Goal: Task Accomplishment & Management: Manage account settings

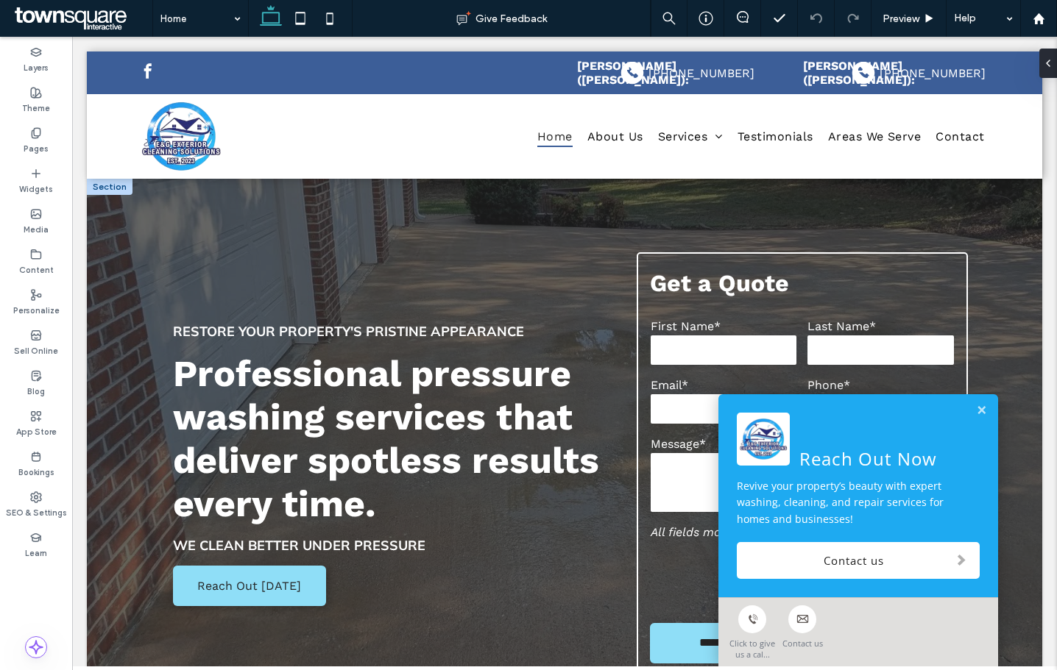
click at [976, 413] on link at bounding box center [981, 411] width 11 height 13
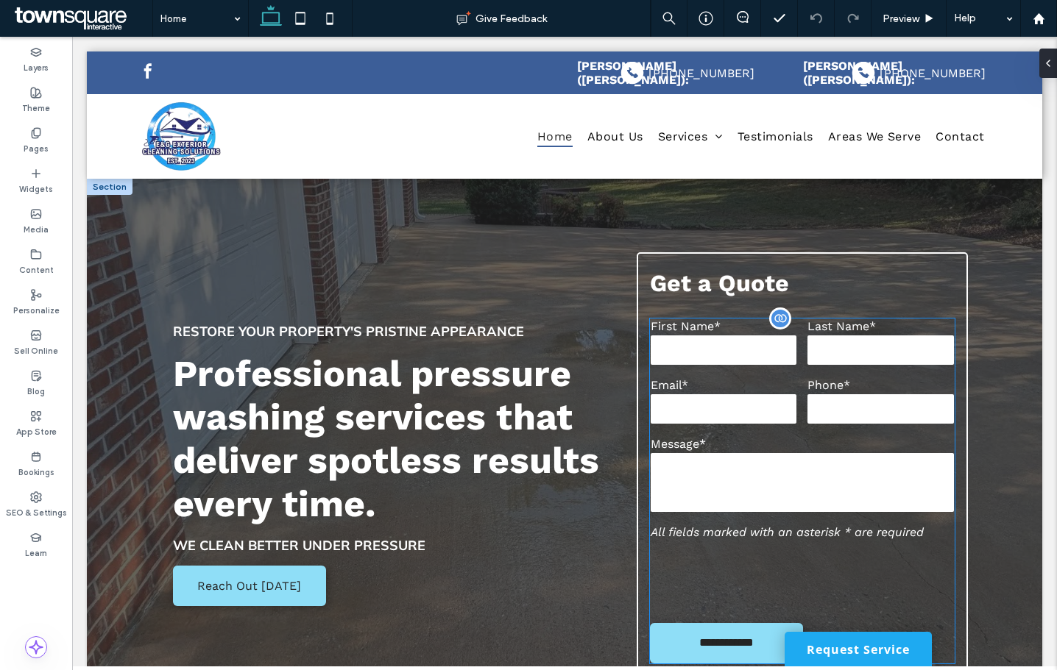
click at [899, 403] on input "tel" at bounding box center [880, 408] width 146 height 29
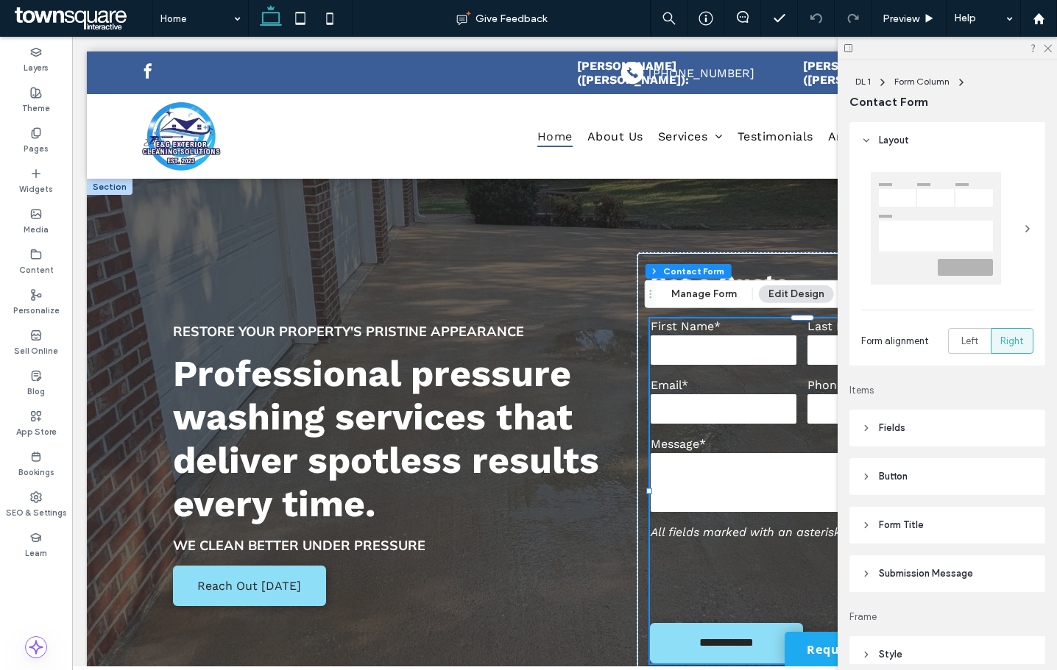
type input "*"
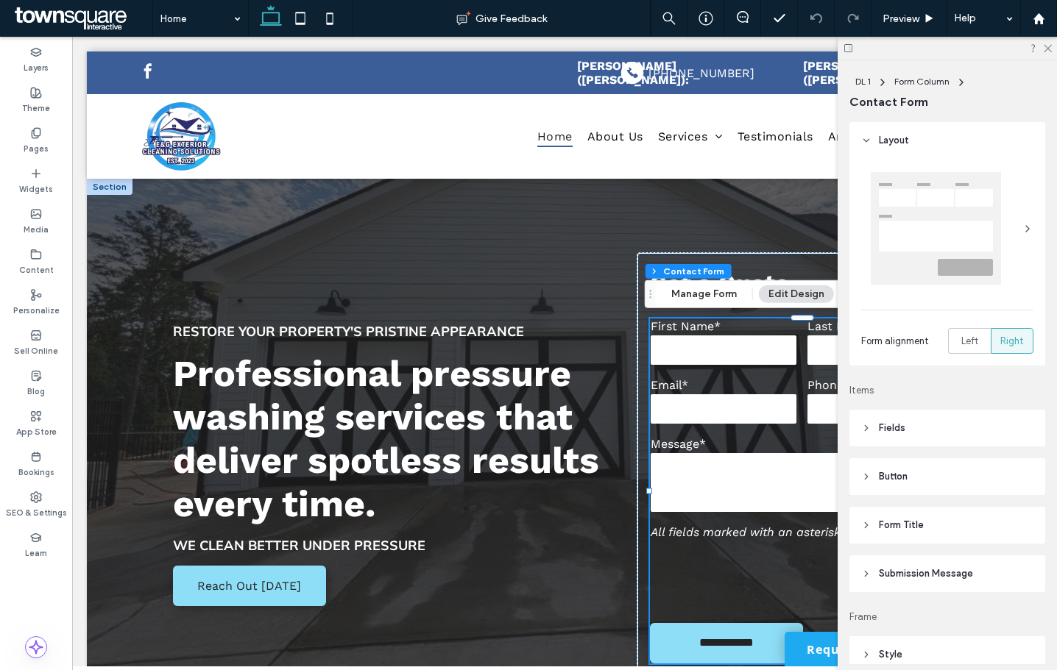
click at [910, 580] on span "Submission Message" at bounding box center [926, 574] width 94 height 15
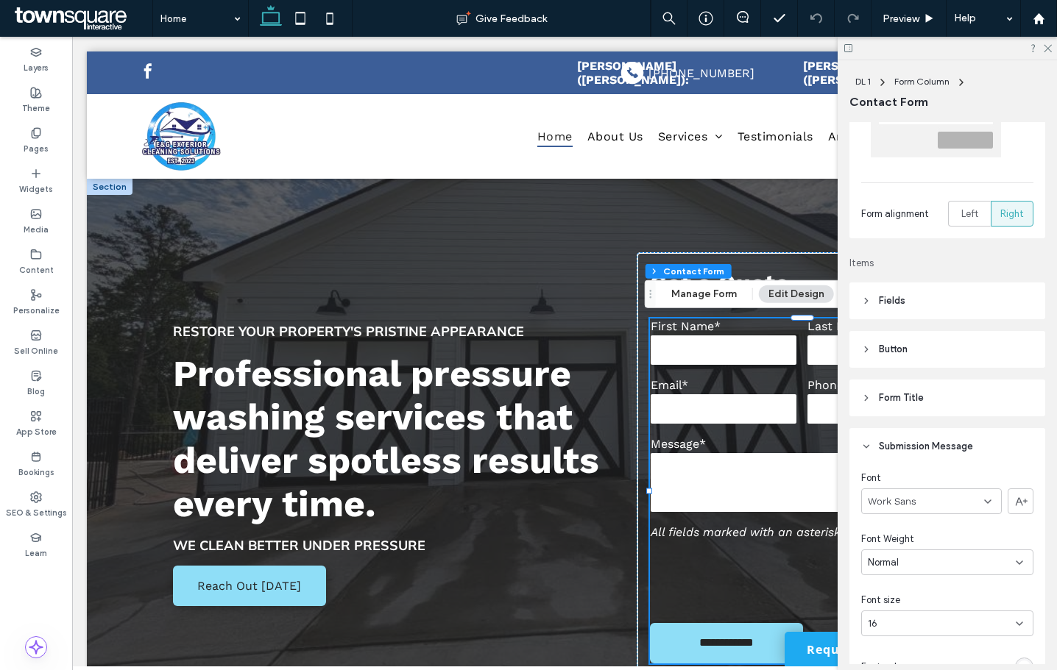
scroll to position [294, 0]
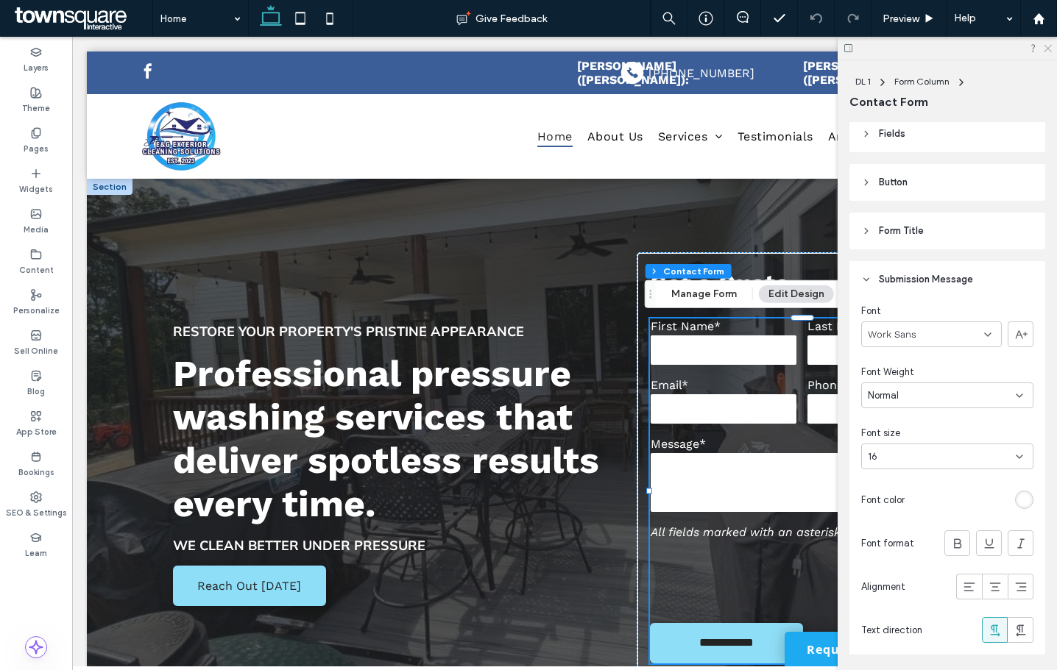
click at [1049, 50] on icon at bounding box center [1047, 48] width 10 height 10
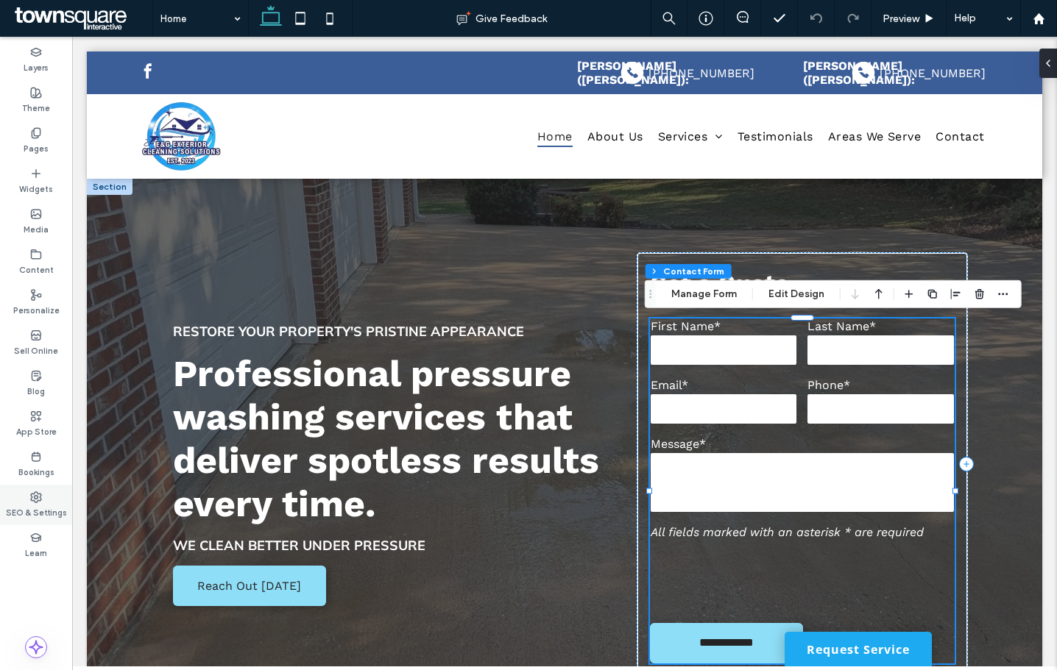
click at [22, 496] on div "SEO & Settings" at bounding box center [36, 505] width 72 height 40
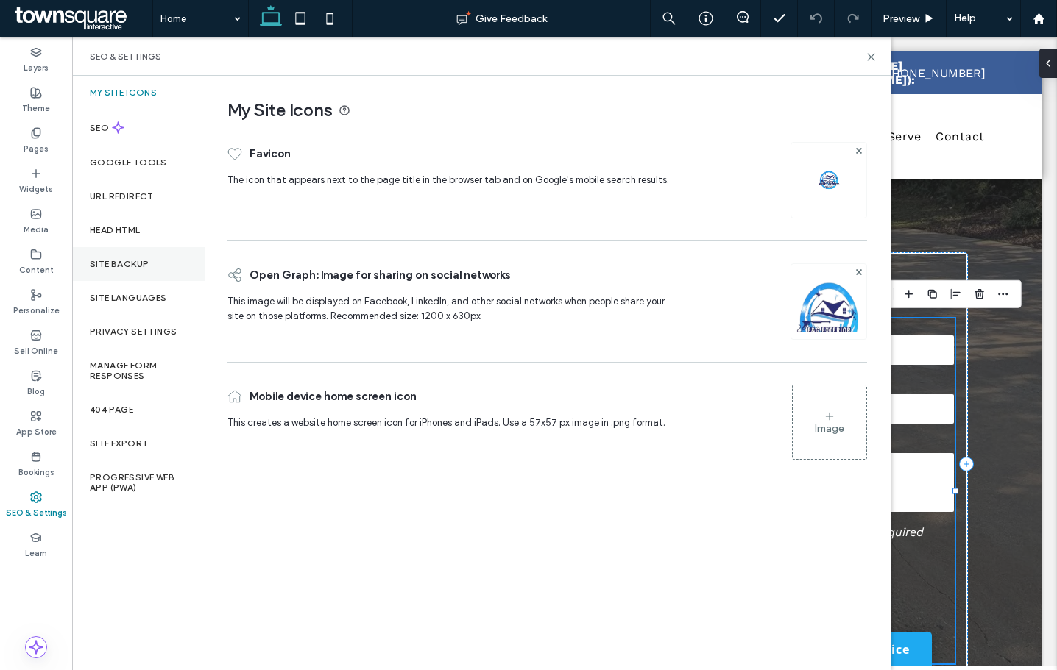
click at [112, 269] on div "Site Backup" at bounding box center [138, 264] width 132 height 34
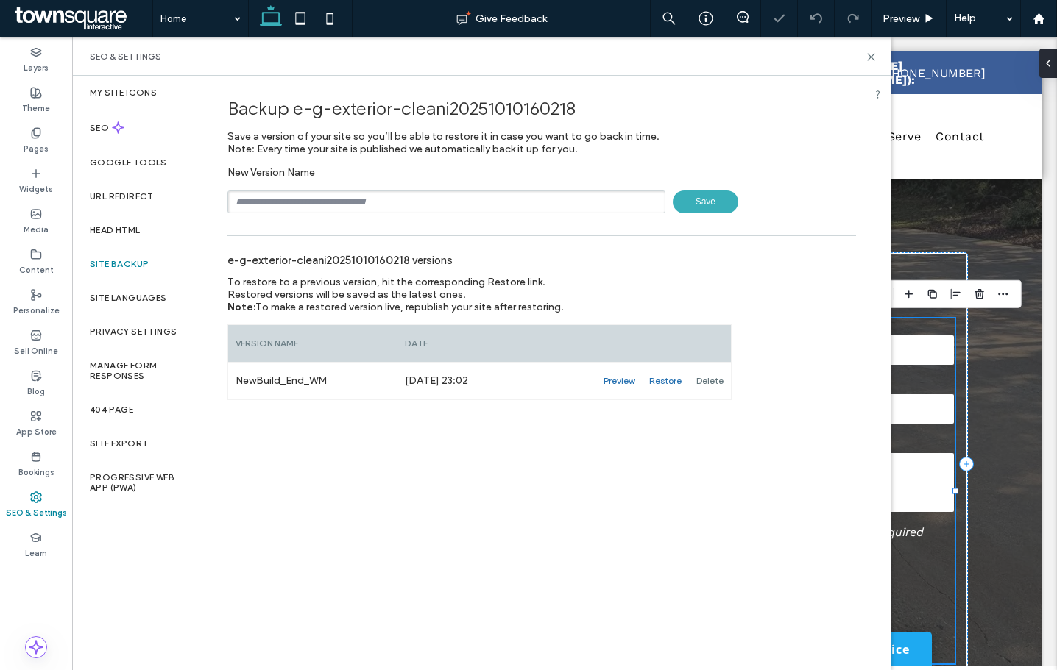
click at [283, 204] on input "text" at bounding box center [446, 202] width 438 height 23
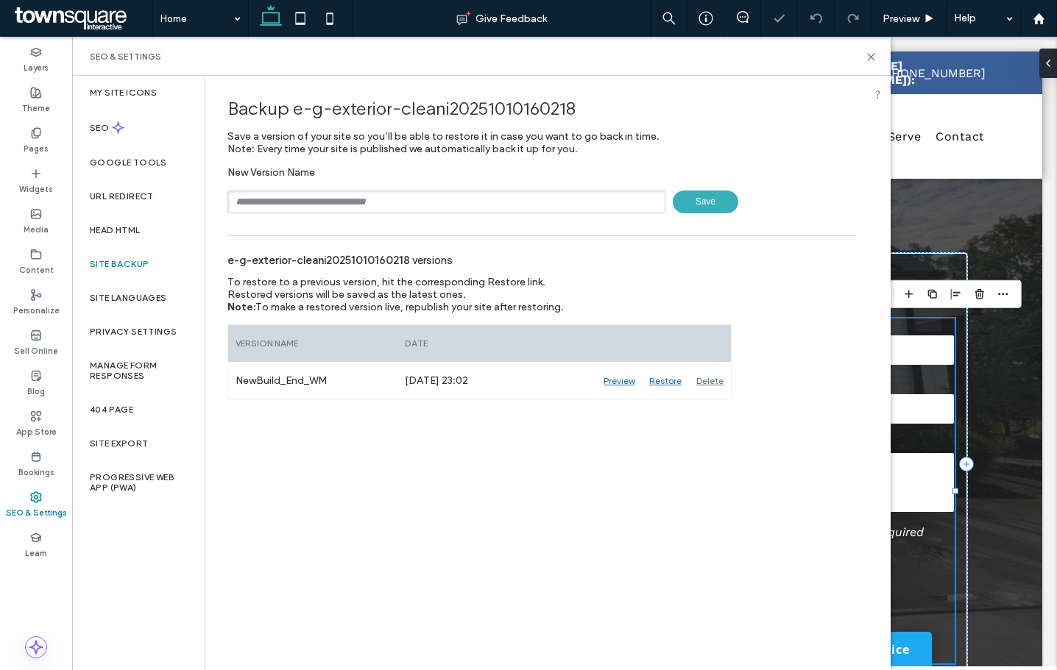
type input "**********"
click at [711, 209] on span "Save" at bounding box center [705, 202] width 65 height 23
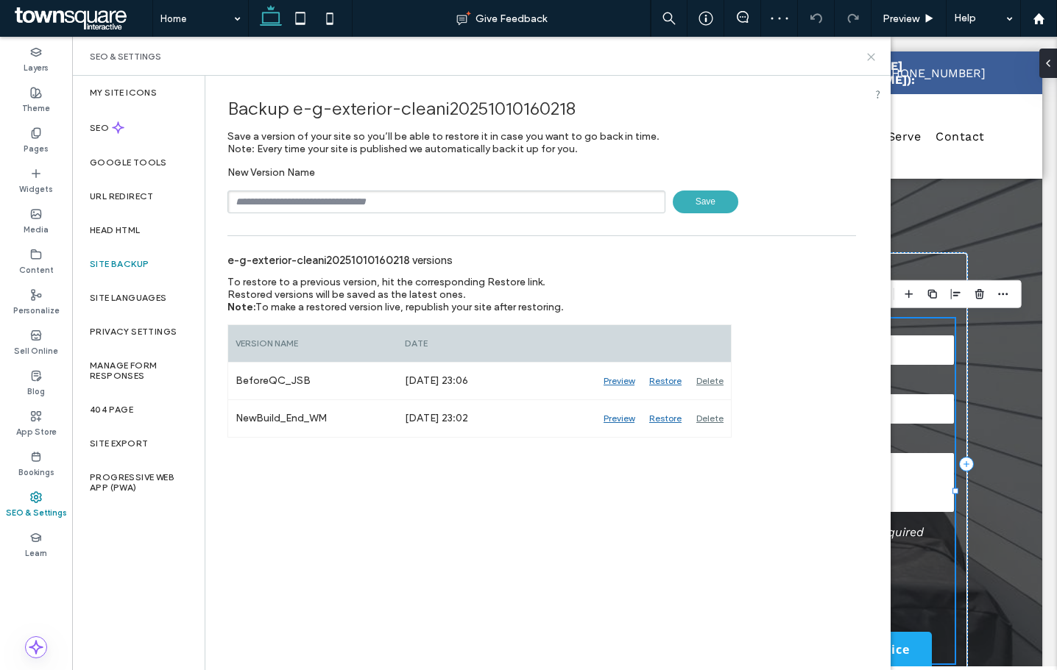
click at [871, 55] on icon at bounding box center [870, 57] width 11 height 11
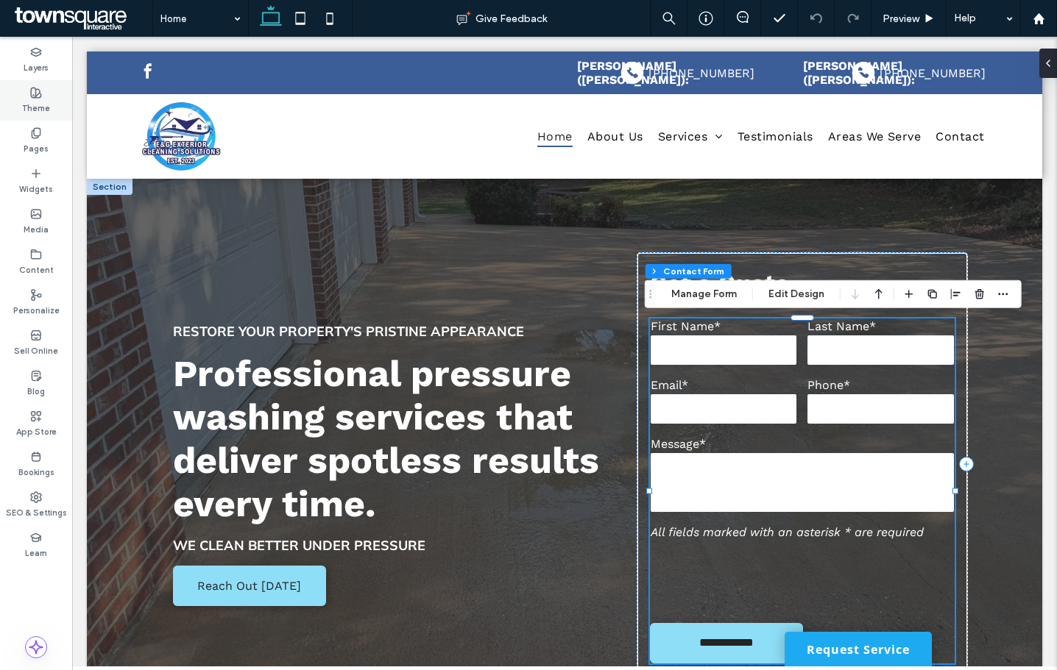
drag, startPoint x: 40, startPoint y: 99, endPoint x: 938, endPoint y: 300, distance: 919.9
click at [40, 99] on label "Theme" at bounding box center [36, 107] width 28 height 16
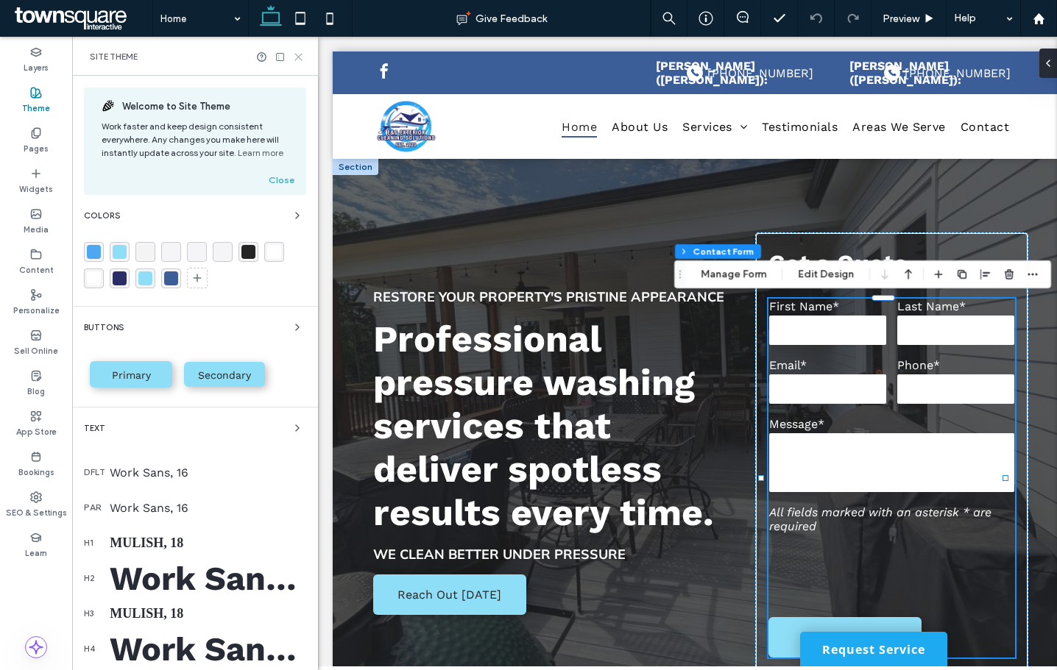
click at [298, 57] on use at bounding box center [298, 57] width 7 height 7
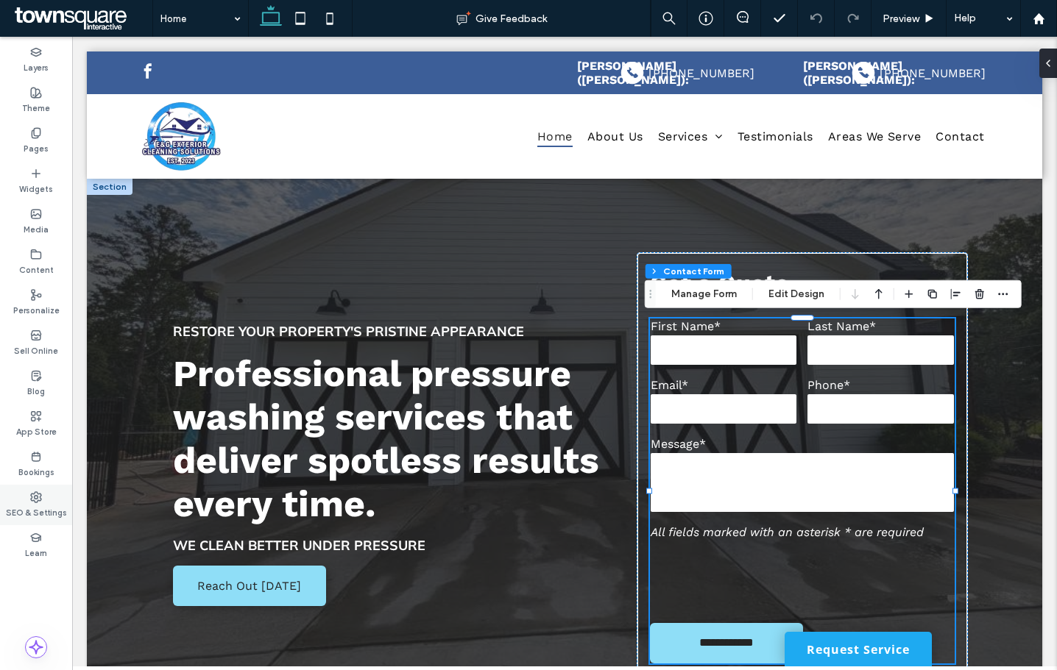
click at [40, 500] on icon at bounding box center [36, 498] width 12 height 12
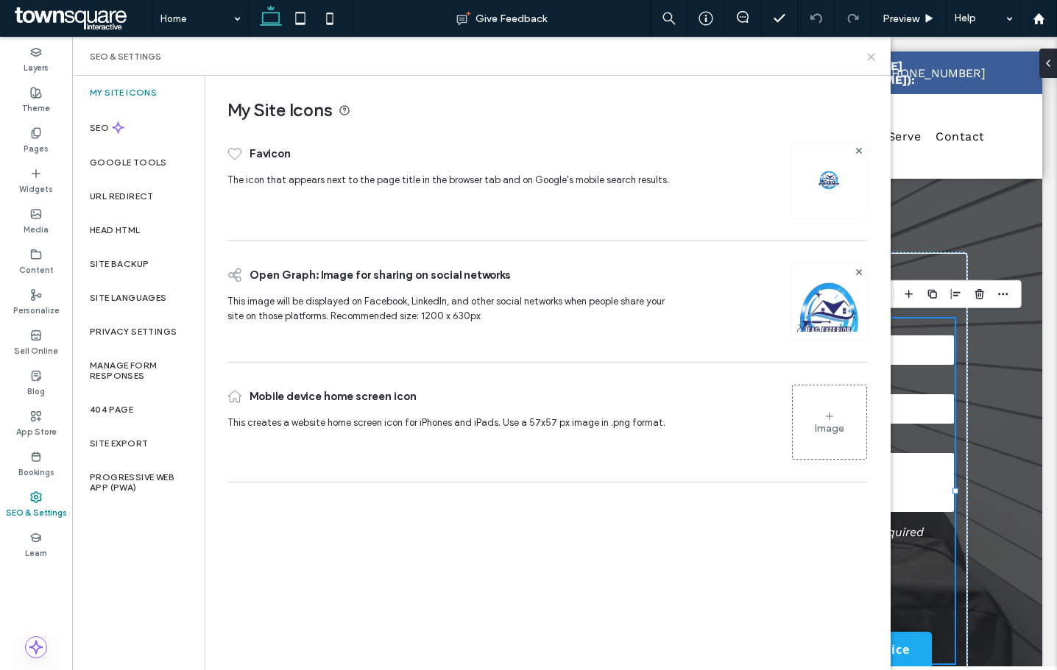
click at [869, 62] on icon at bounding box center [870, 57] width 11 height 11
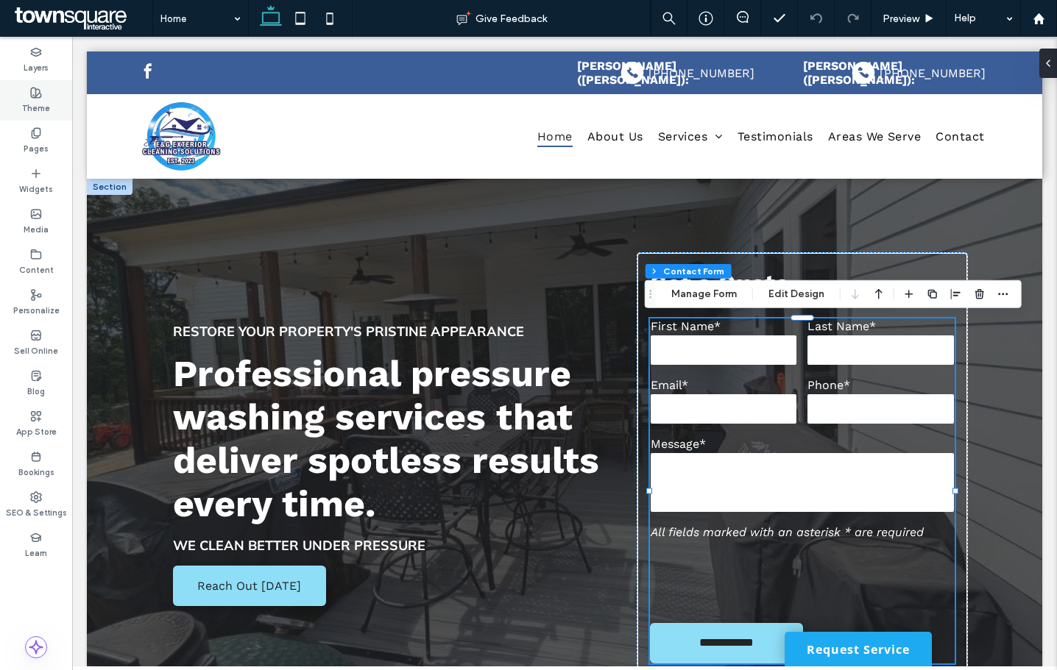
click at [44, 99] on label "Theme" at bounding box center [36, 107] width 28 height 16
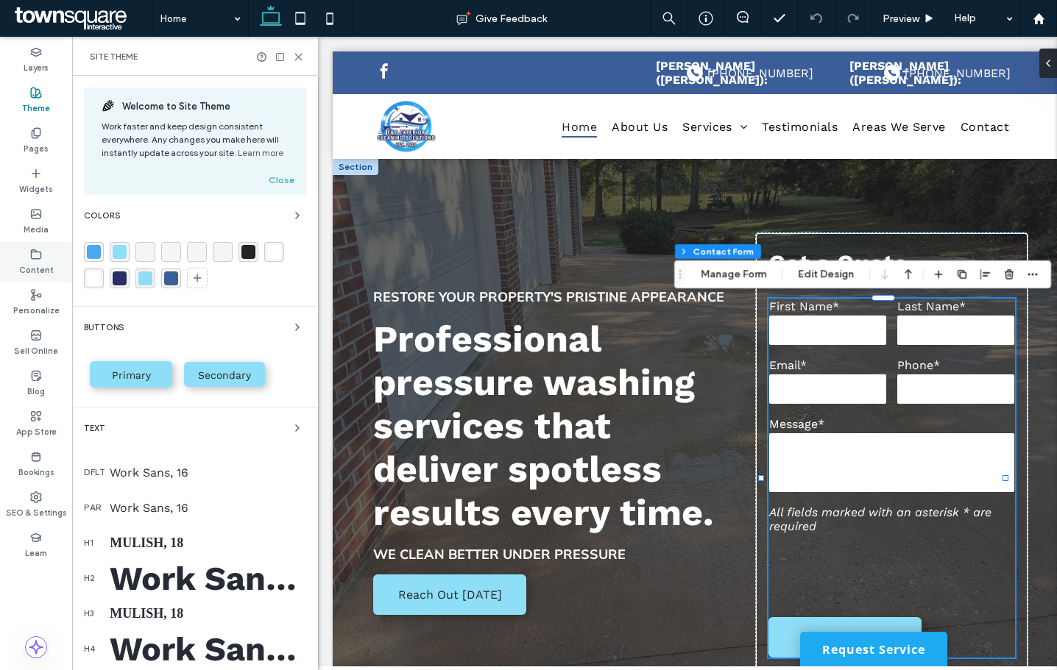
click at [26, 266] on label "Content" at bounding box center [36, 269] width 35 height 16
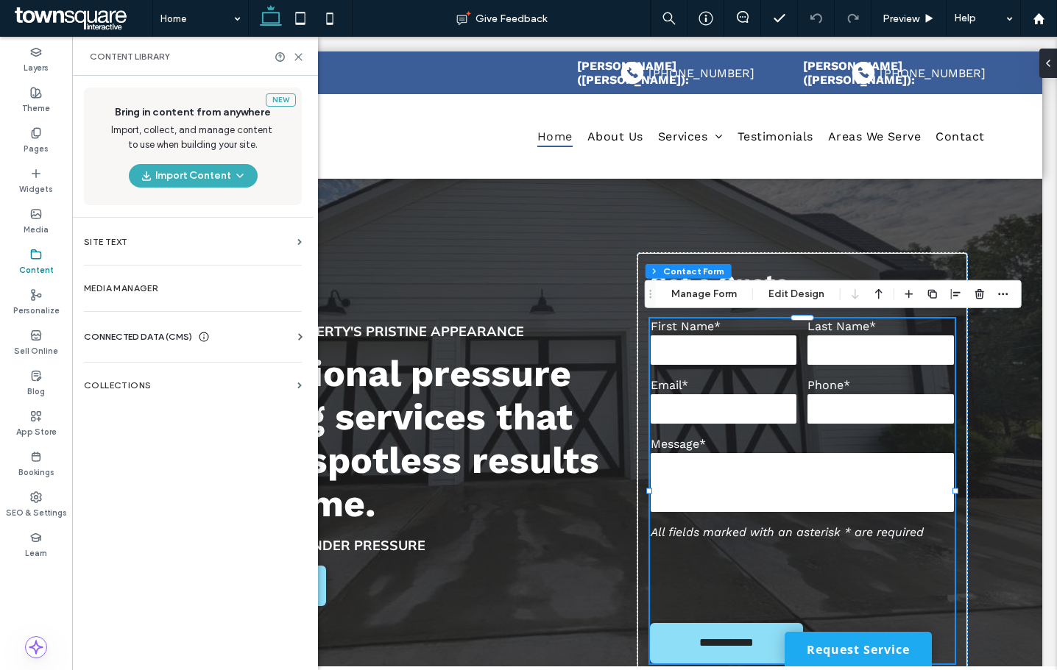
click at [191, 342] on span "CONNECTED DATA (CMS)" at bounding box center [138, 337] width 108 height 15
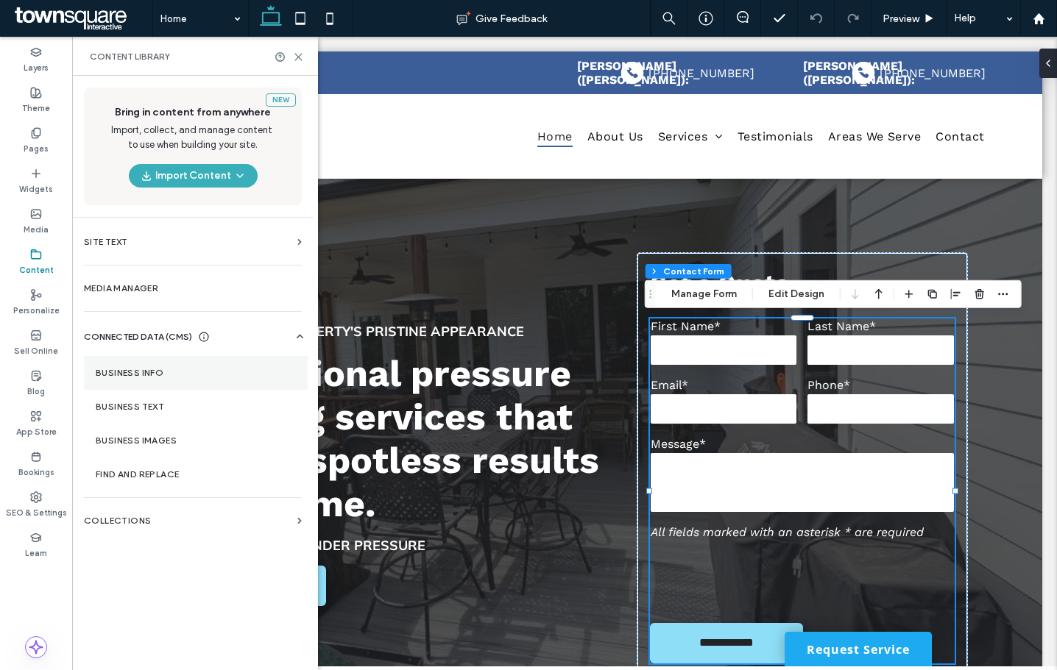
click at [219, 374] on label "Business Info" at bounding box center [196, 373] width 200 height 10
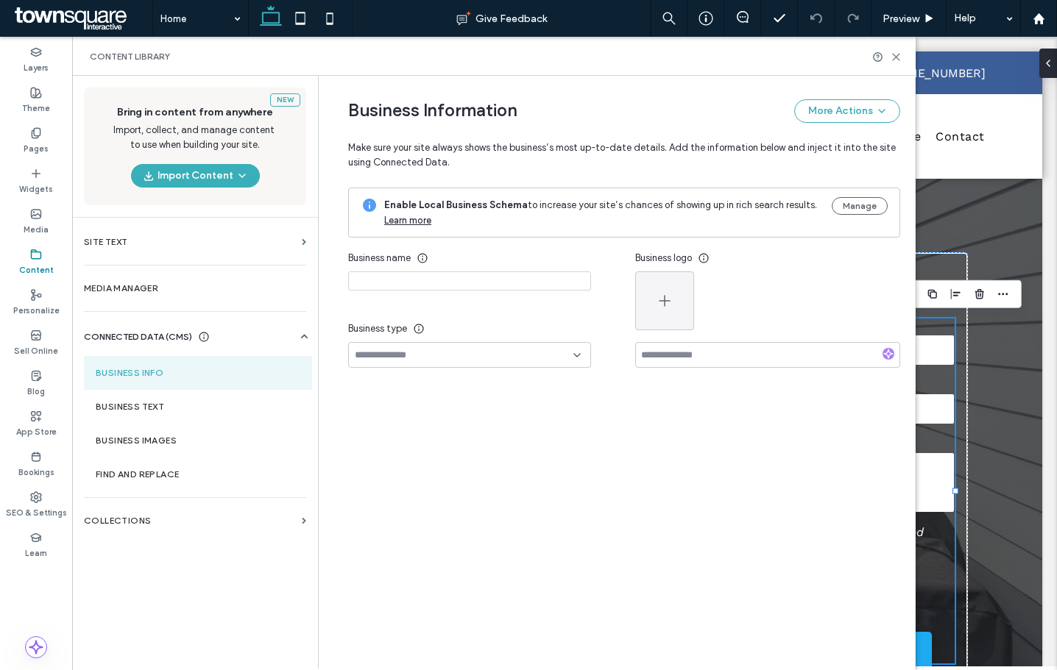
type input "**********"
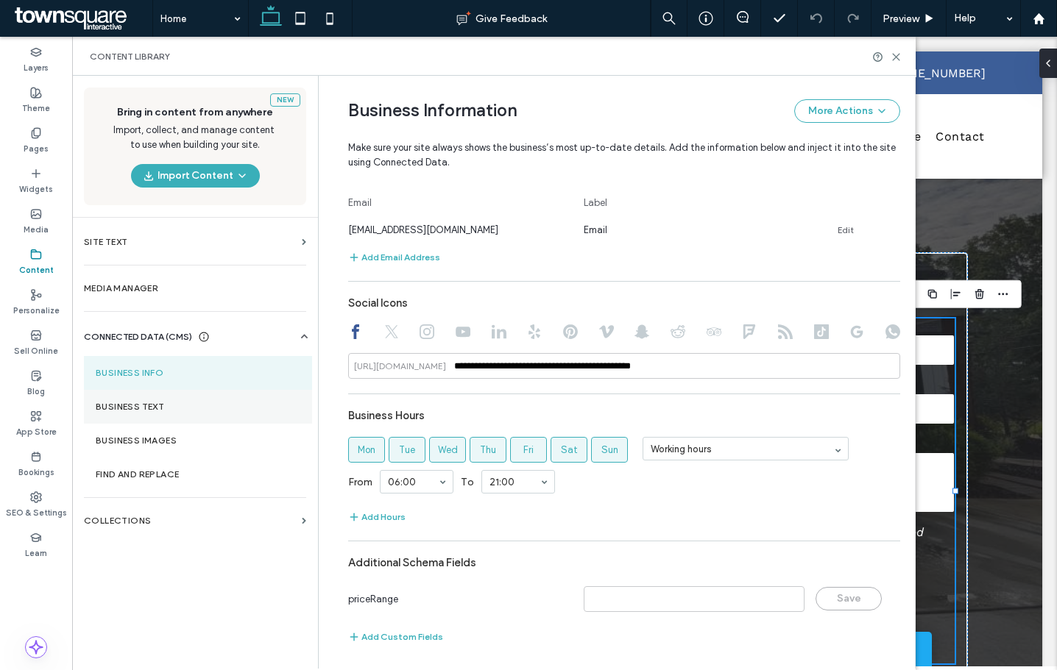
scroll to position [603, 0]
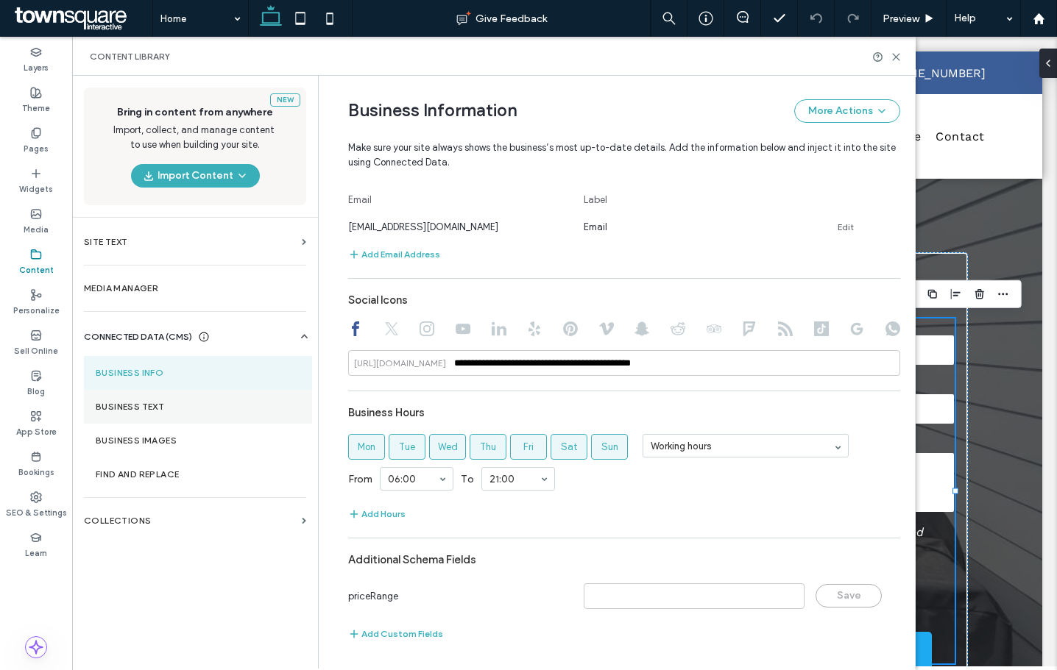
click at [239, 403] on label "Business Text" at bounding box center [198, 407] width 205 height 10
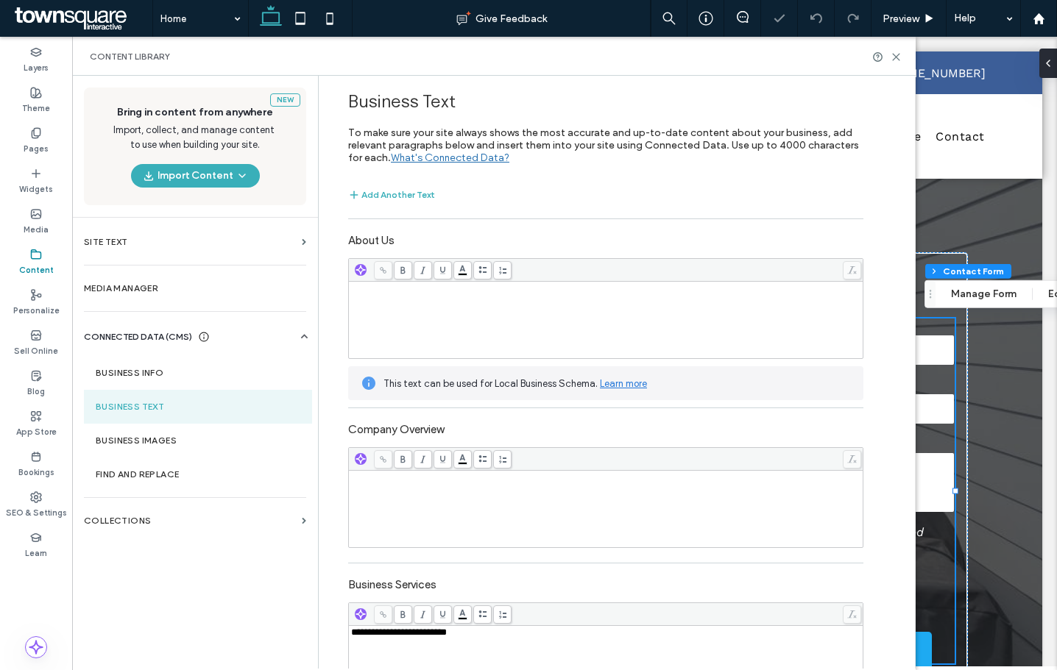
scroll to position [0, 0]
type input "*"
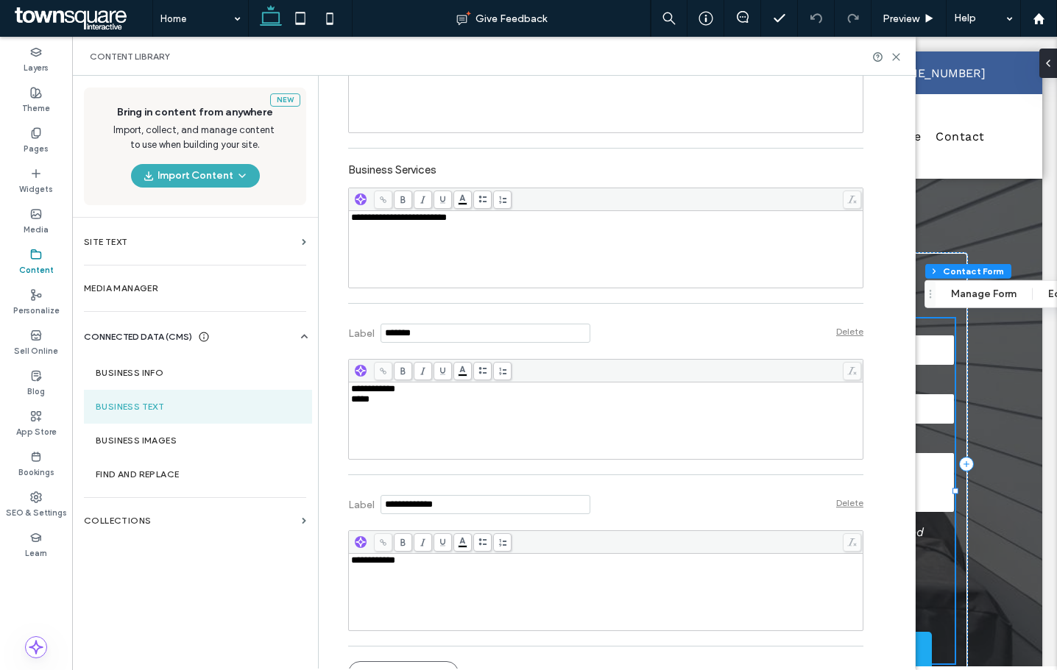
scroll to position [439, 0]
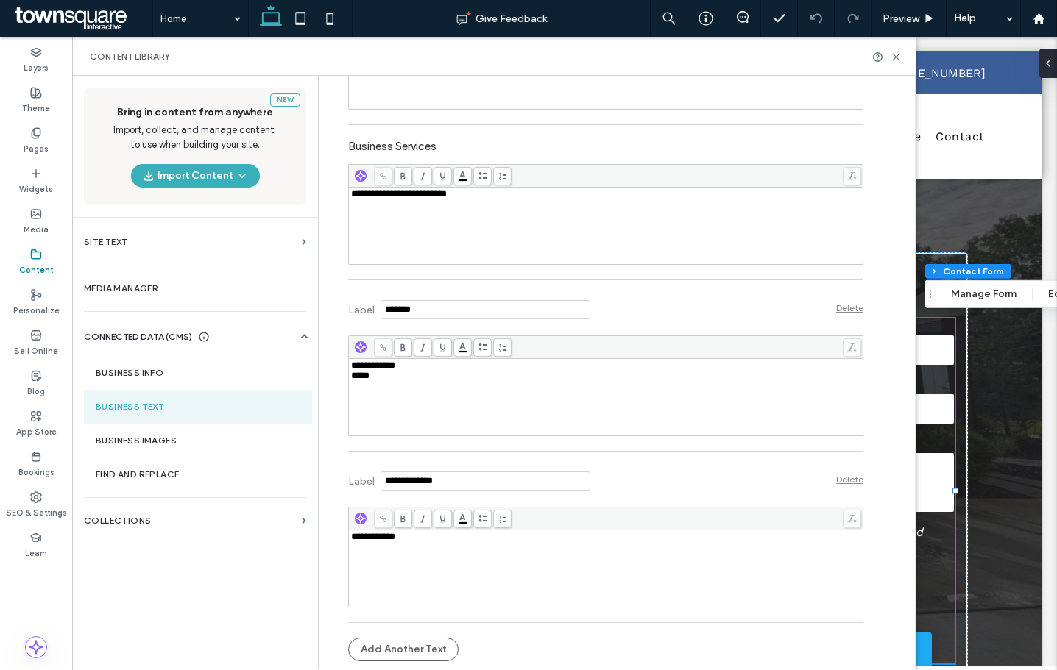
click at [902, 55] on div "Content Library" at bounding box center [493, 56] width 843 height 39
click at [897, 57] on icon at bounding box center [895, 57] width 11 height 11
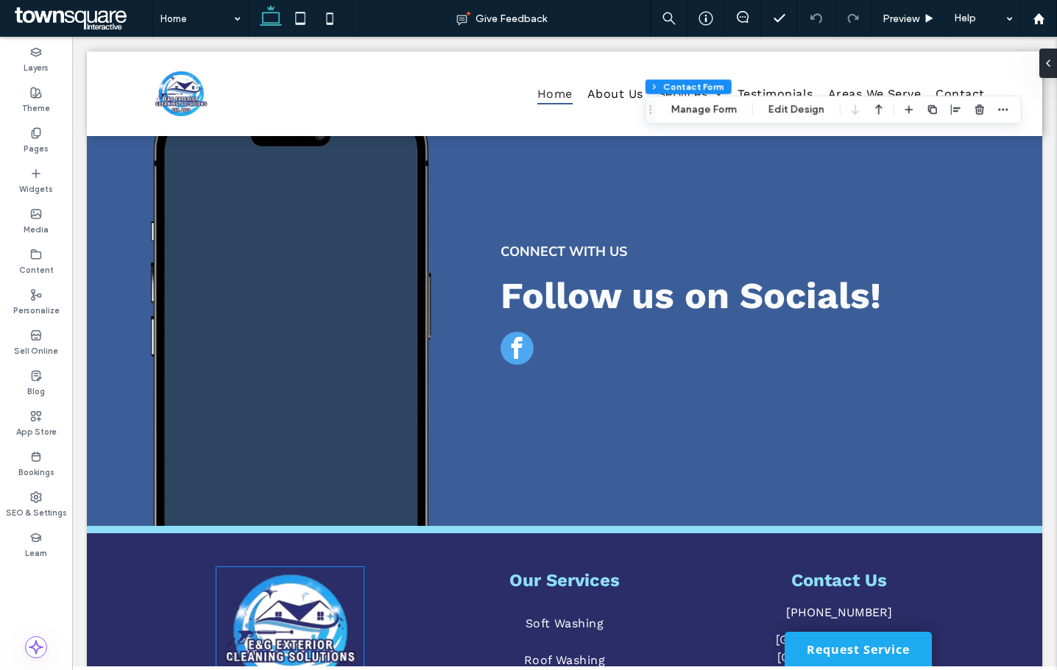
scroll to position [3680, 0]
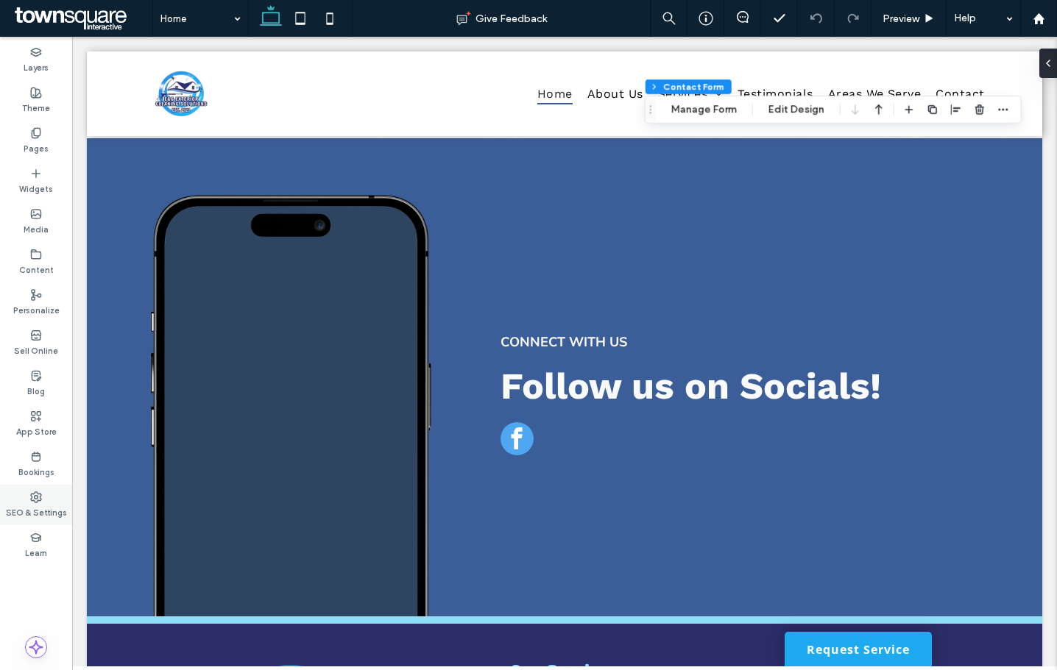
click at [38, 506] on label "SEO & Settings" at bounding box center [36, 511] width 61 height 16
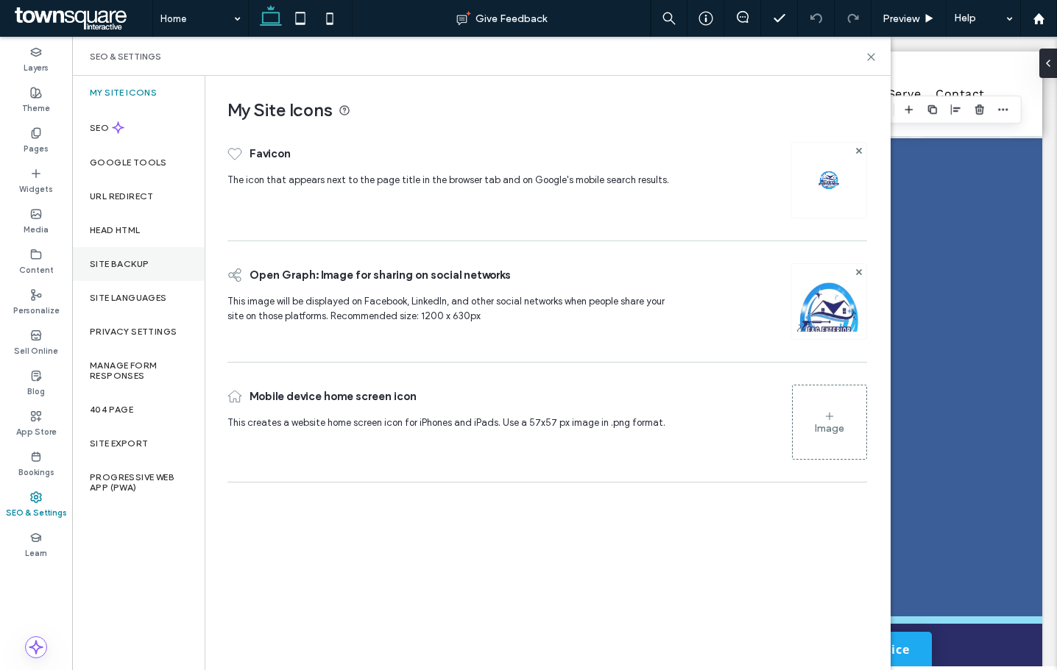
click at [121, 248] on div "Site Backup" at bounding box center [138, 264] width 132 height 34
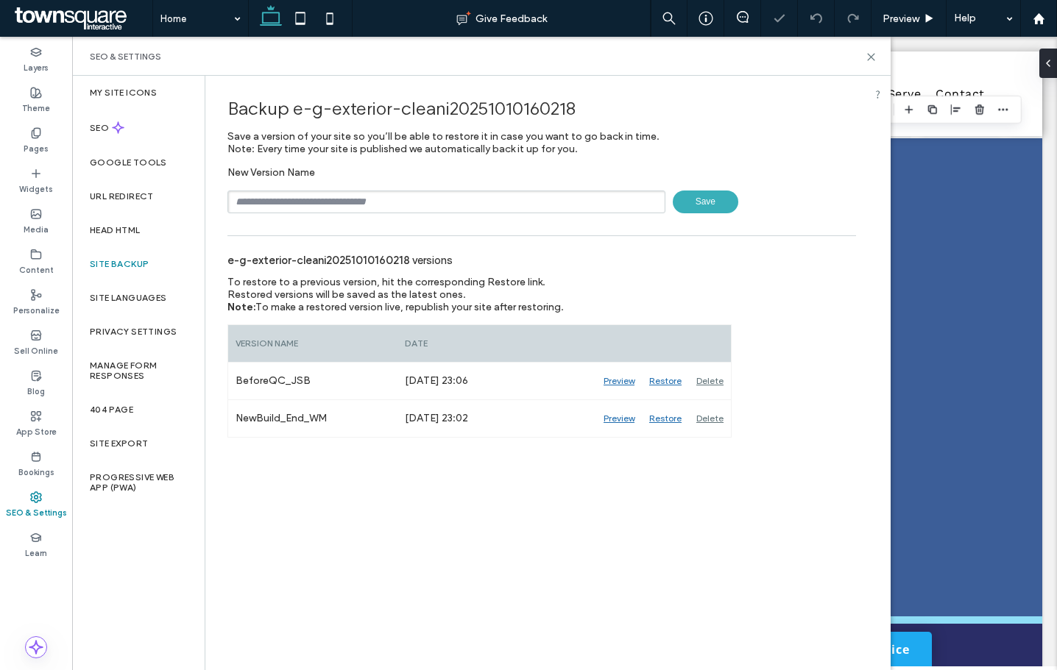
click at [339, 183] on div "New Version Name Save" at bounding box center [541, 189] width 628 height 47
click at [338, 195] on input "text" at bounding box center [446, 202] width 438 height 23
type input "**********"
click at [704, 205] on span "Save" at bounding box center [705, 202] width 65 height 23
